Goal: Information Seeking & Learning: Learn about a topic

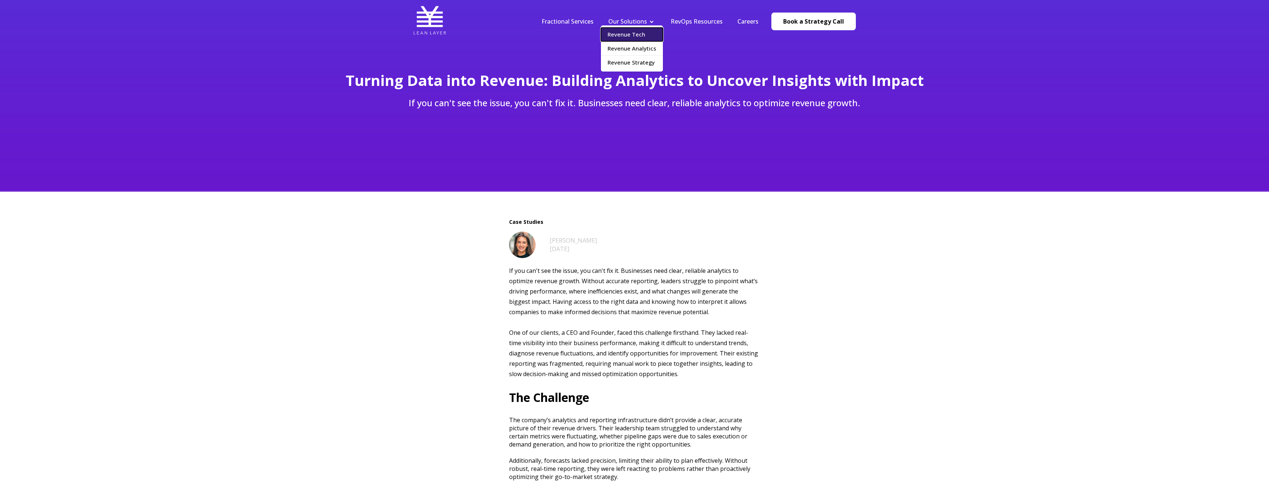
click at [642, 35] on link "Revenue Tech" at bounding box center [632, 35] width 62 height 14
click at [634, 65] on link "Revenue Strategy" at bounding box center [632, 63] width 62 height 14
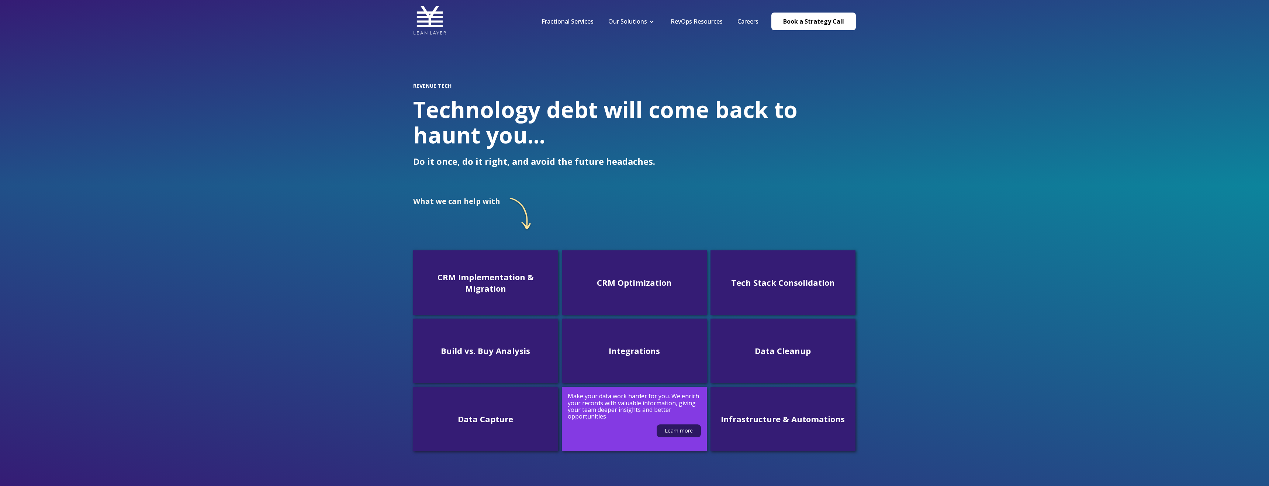
click at [633, 415] on p "Make your data work harder for you. We enrich your records with valuable inform…" at bounding box center [634, 406] width 133 height 27
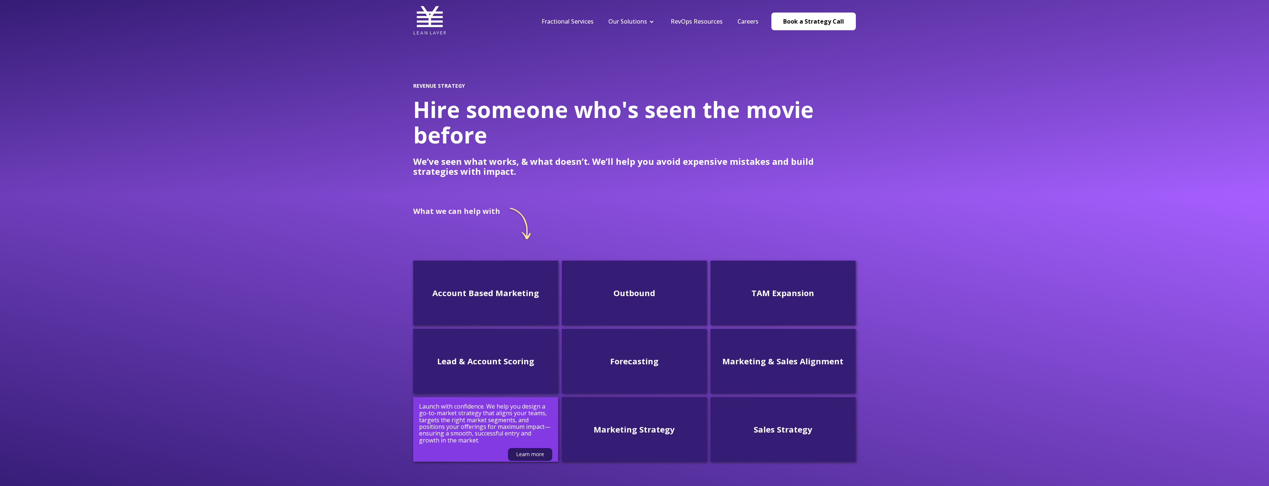
click at [500, 432] on p "Launch with confidence. We help you design a go-to-market strategy that aligns …" at bounding box center [485, 423] width 133 height 41
click at [525, 453] on link "Learn more" at bounding box center [530, 454] width 44 height 13
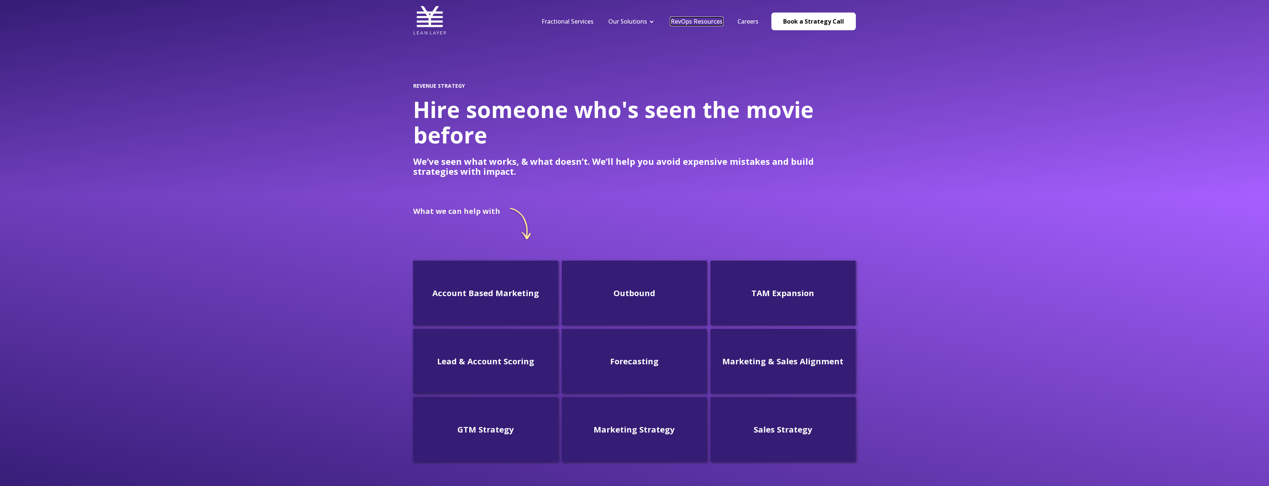
click at [698, 21] on link "RevOps Resources" at bounding box center [696, 21] width 52 height 8
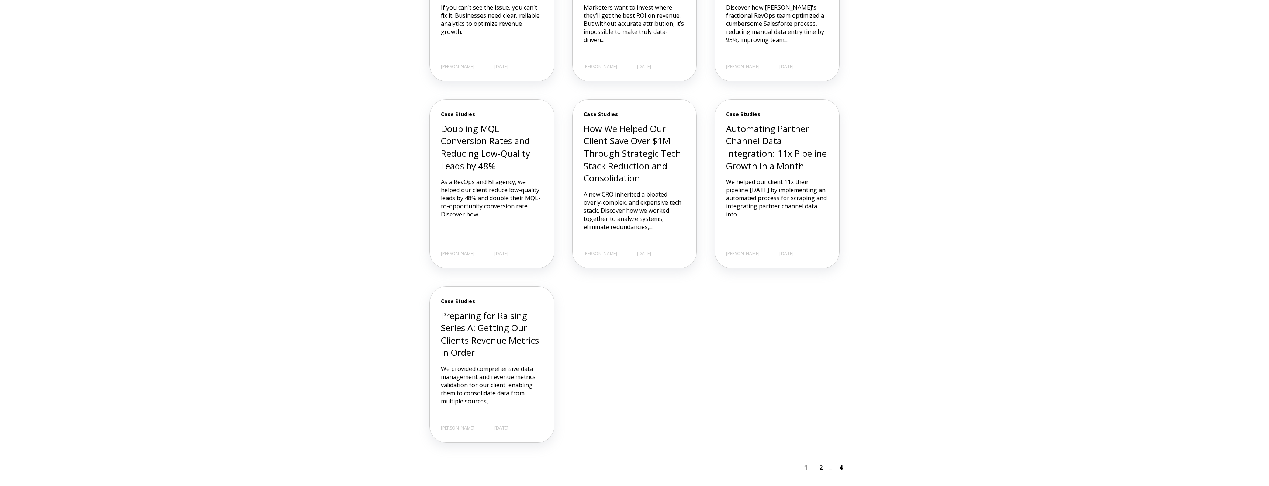
scroll to position [760, 0]
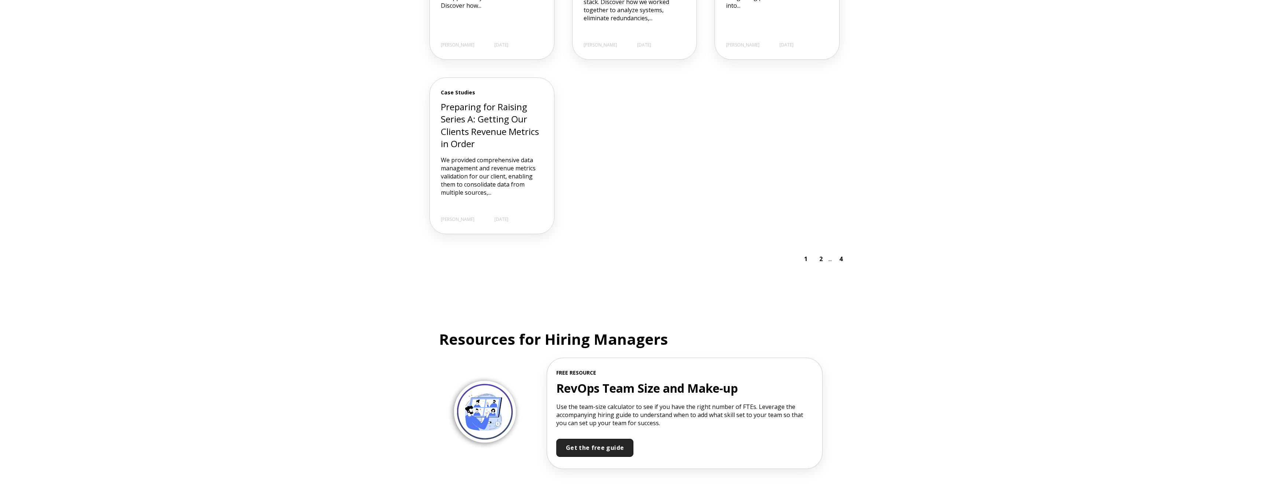
click at [510, 179] on p "We provided comprehensive data management and revenue metrics validation for ou…" at bounding box center [492, 176] width 102 height 41
click at [498, 125] on link "Preparing for Raising Series A: Getting Our Clients Revenue Metrics in Order" at bounding box center [490, 125] width 98 height 49
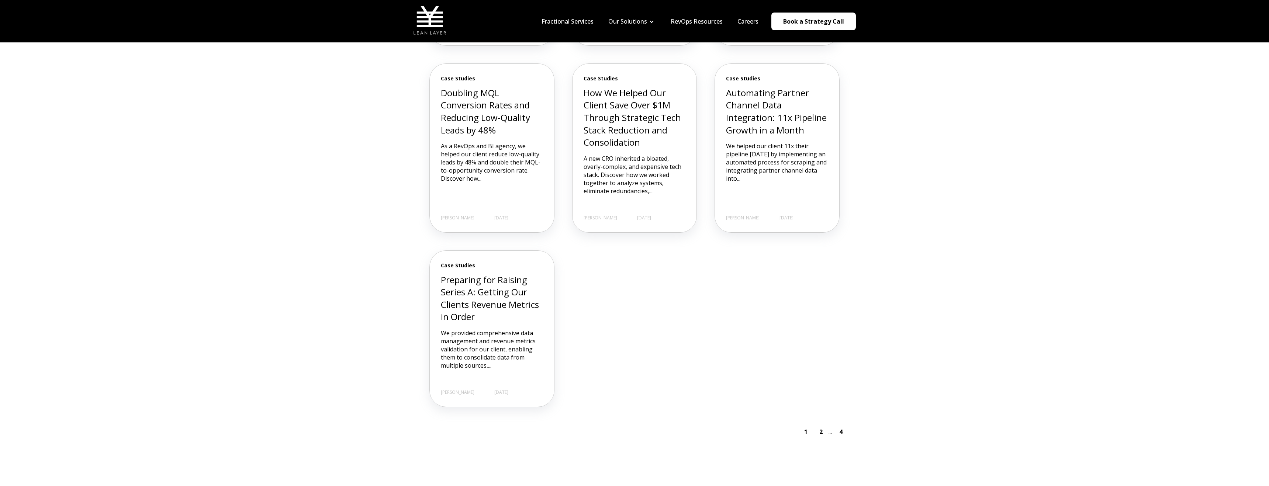
scroll to position [575, 0]
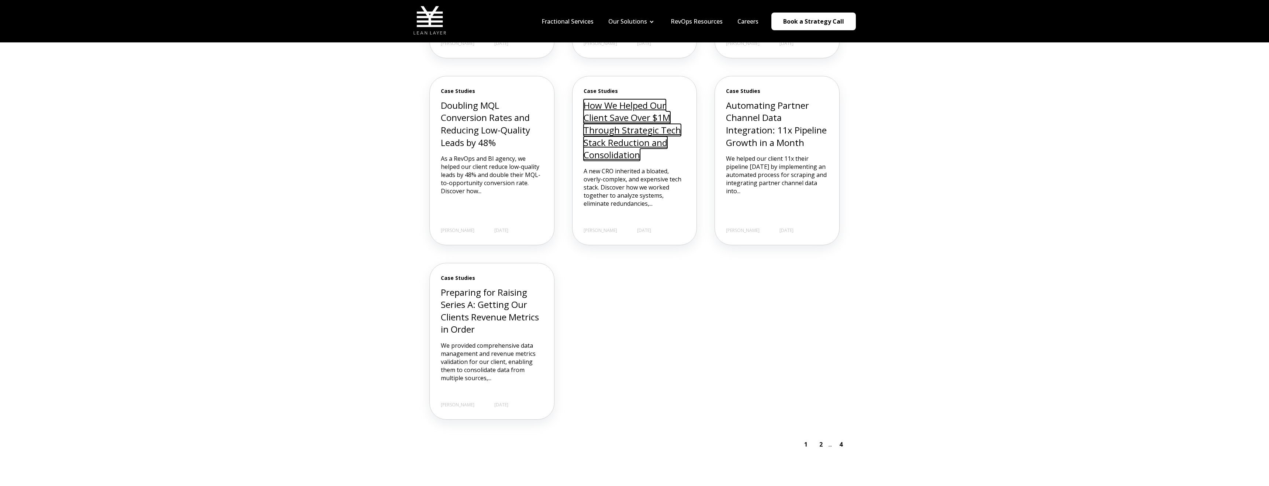
click at [610, 149] on link "How We Helped Our Client Save Over $1M Through Strategic Tech Stack Reduction a…" at bounding box center [631, 130] width 97 height 62
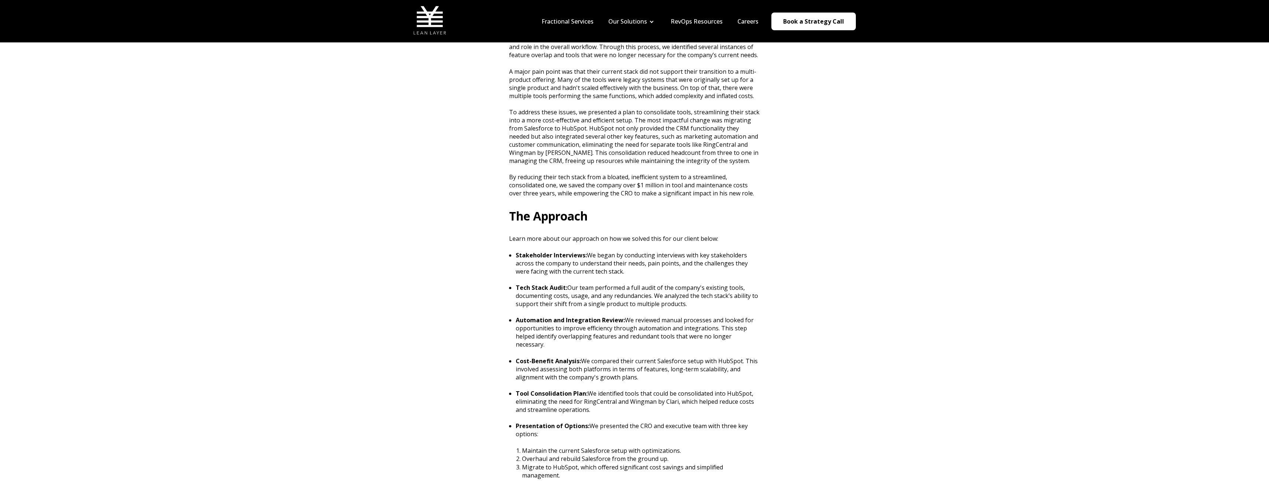
scroll to position [419, 0]
